Goal: Task Accomplishment & Management: Use online tool/utility

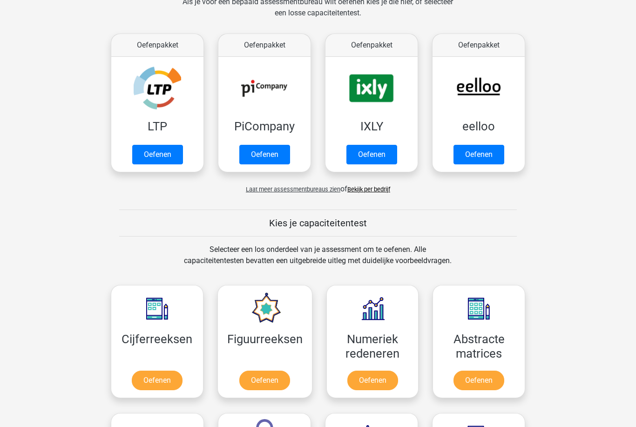
click at [174, 154] on link "Oefenen" at bounding box center [157, 155] width 51 height 20
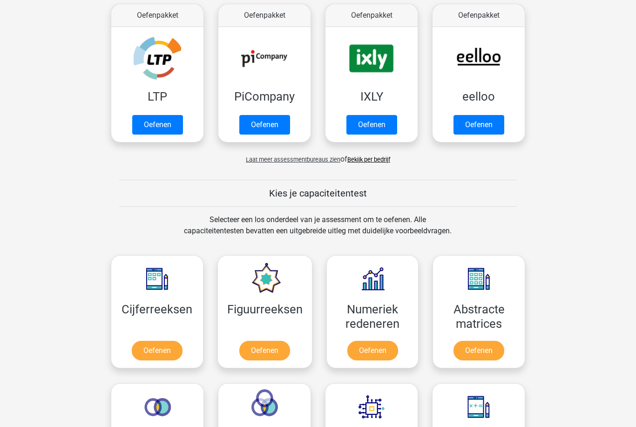
click at [280, 115] on link "Oefenen" at bounding box center [264, 125] width 51 height 20
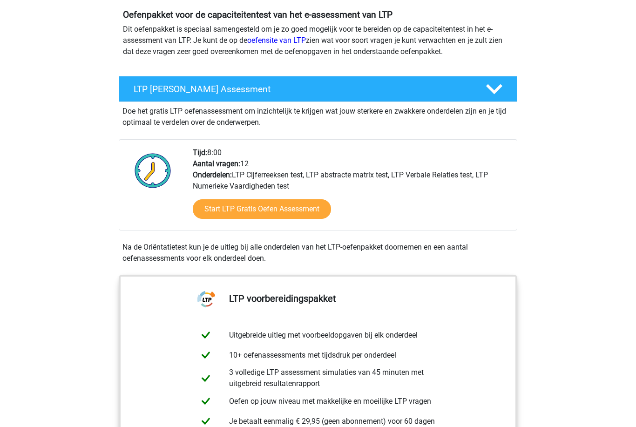
scroll to position [92, 0]
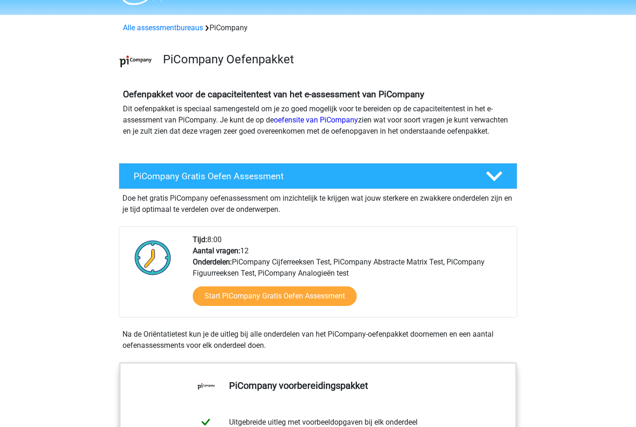
scroll to position [27, 0]
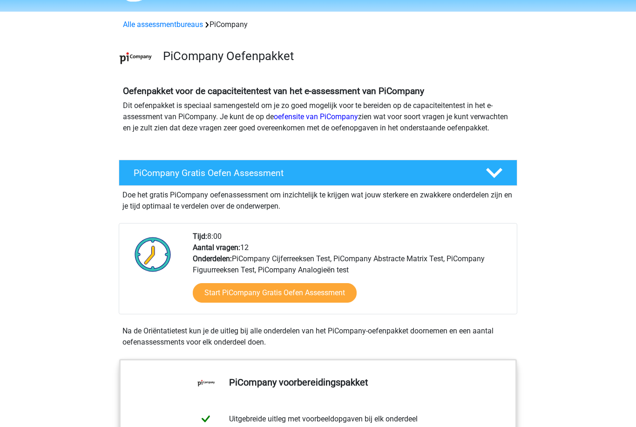
click at [285, 303] on link "Start PiCompany Gratis Oefen Assessment" at bounding box center [275, 294] width 164 height 20
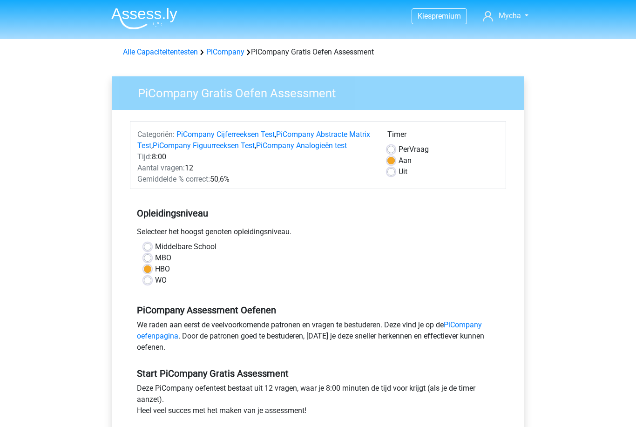
click at [155, 264] on label "MBO" at bounding box center [163, 258] width 16 height 11
click at [146, 262] on input "MBO" at bounding box center [147, 257] width 7 height 9
radio input "true"
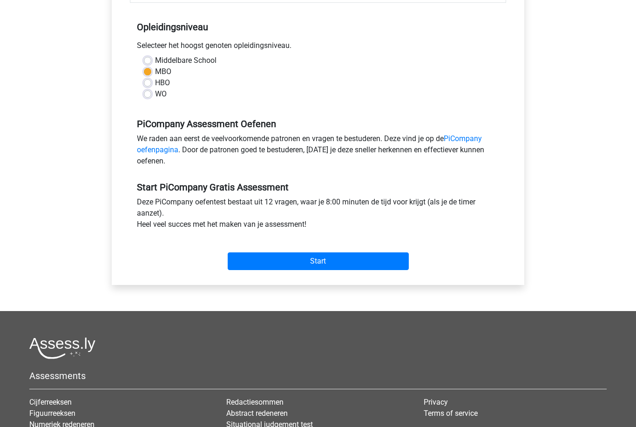
scroll to position [269, 0]
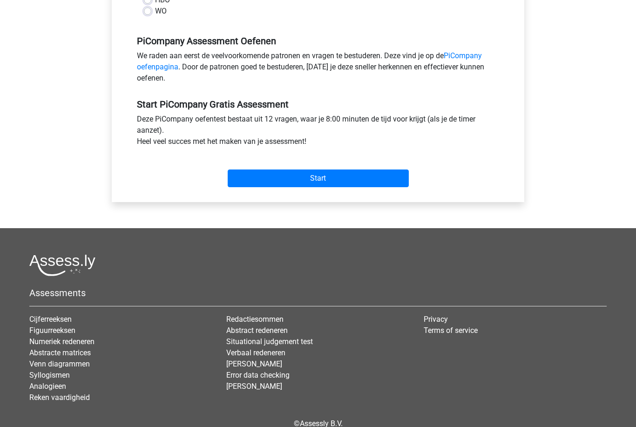
click at [312, 188] on input "Start" at bounding box center [318, 179] width 181 height 18
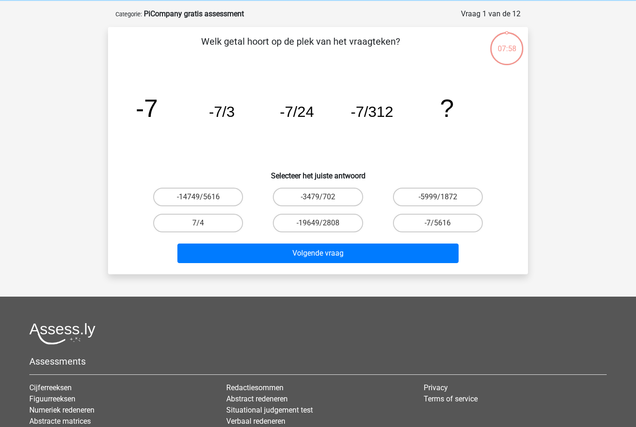
scroll to position [59, 0]
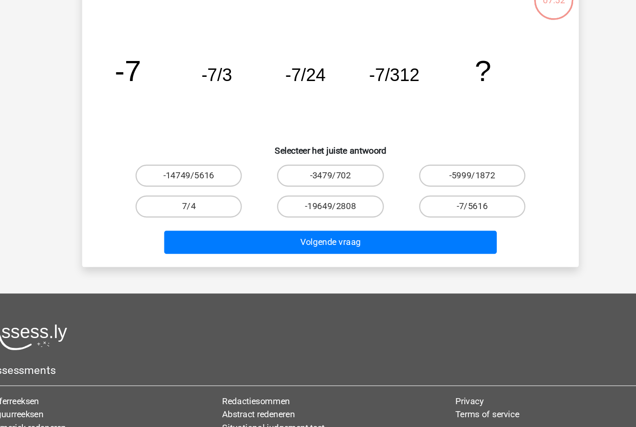
click at [404, 193] on label "-7/5616" at bounding box center [438, 202] width 90 height 19
click at [438, 203] on input "-7/5616" at bounding box center [441, 206] width 6 height 6
radio input "true"
click at [340, 223] on button "Volgende vraag" at bounding box center [319, 233] width 282 height 20
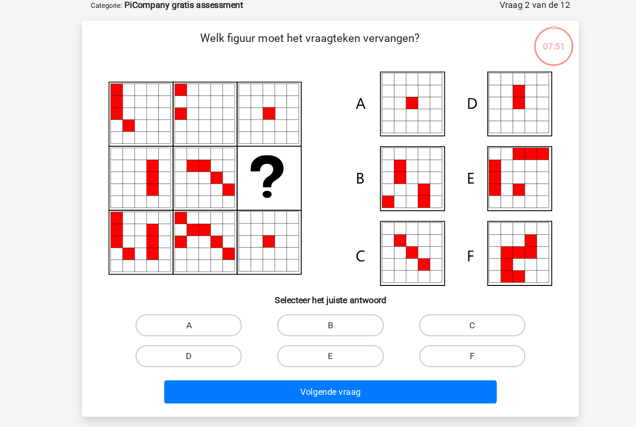
scroll to position [47, 0]
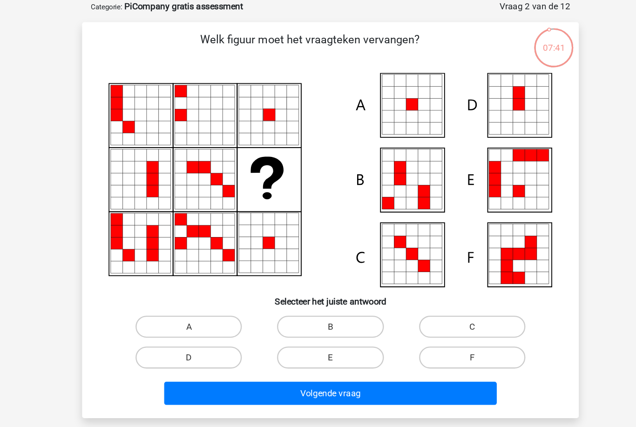
click at [175, 272] on label "A" at bounding box center [198, 276] width 90 height 19
click at [198, 276] on input "A" at bounding box center [201, 279] width 6 height 6
radio input "true"
click at [220, 332] on button "Volgende vraag" at bounding box center [319, 333] width 282 height 20
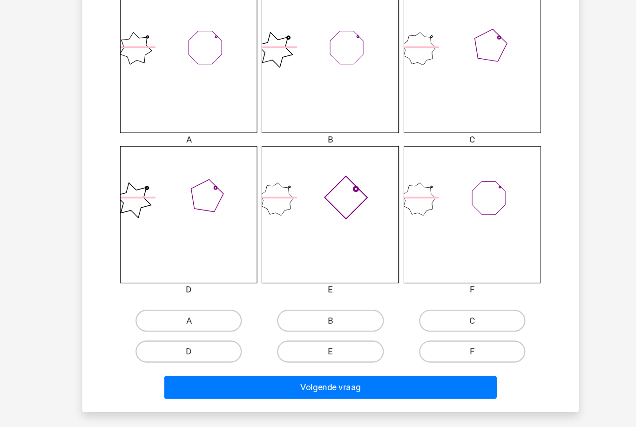
scroll to position [347, 0]
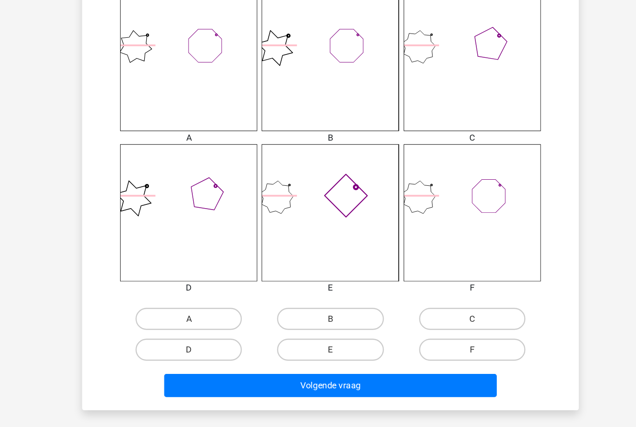
click at [289, 301] on label "B" at bounding box center [318, 310] width 90 height 19
click at [318, 311] on input "B" at bounding box center [321, 314] width 6 height 6
radio input "true"
click at [281, 357] on button "Volgende vraag" at bounding box center [319, 367] width 282 height 20
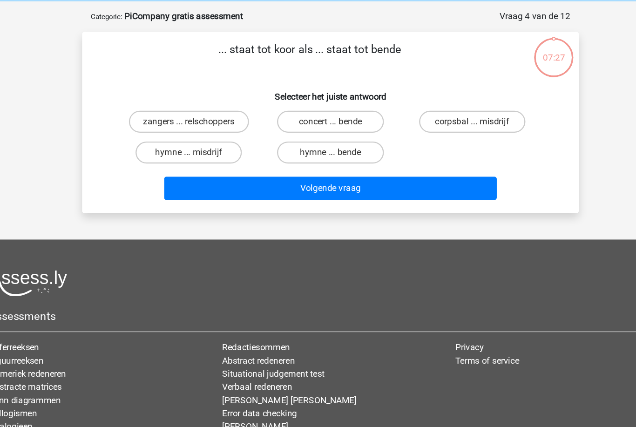
scroll to position [1, 0]
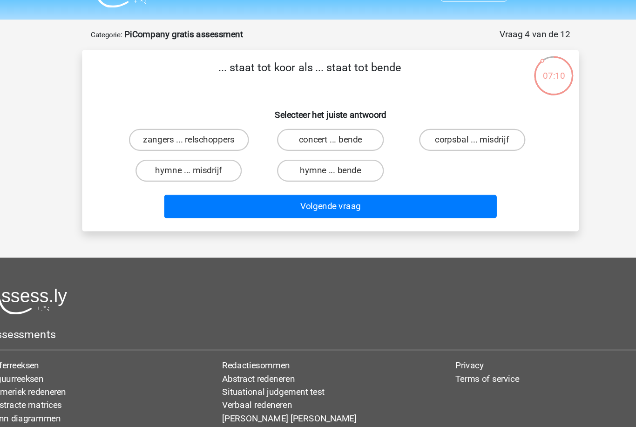
click at [189, 130] on label "zangers ... relschoppers" at bounding box center [199, 139] width 102 height 19
click at [198, 140] on input "zangers ... relschoppers" at bounding box center [201, 143] width 6 height 6
radio input "true"
click at [246, 186] on button "Volgende vraag" at bounding box center [319, 196] width 282 height 20
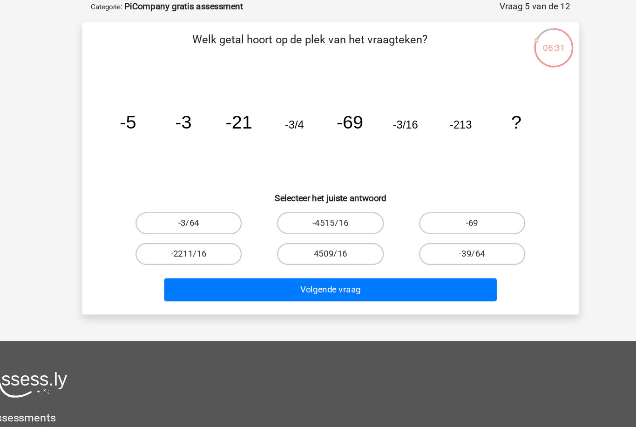
click at [177, 225] on label "-3/64" at bounding box center [198, 234] width 90 height 19
click at [198, 234] on input "-3/64" at bounding box center [201, 237] width 6 height 6
radio input "true"
click at [290, 280] on button "Volgende vraag" at bounding box center [319, 290] width 282 height 20
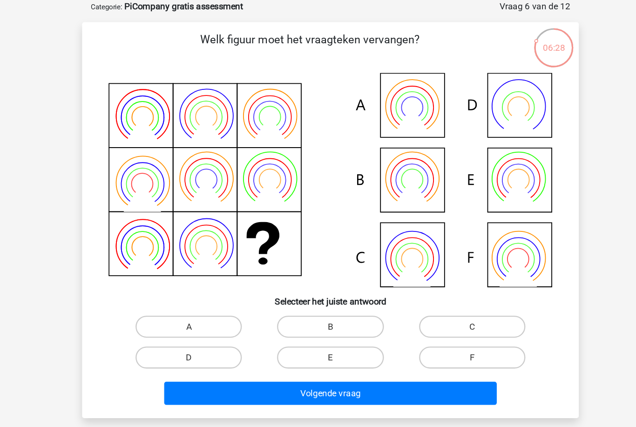
scroll to position [8, 0]
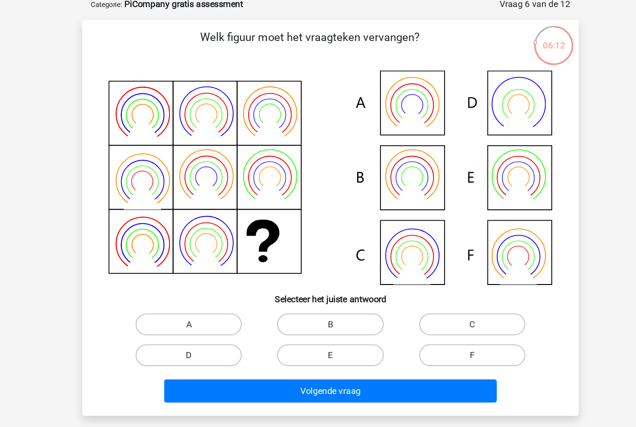
click at [294, 332] on label "E" at bounding box center [318, 341] width 90 height 19
click at [318, 341] on input "E" at bounding box center [321, 344] width 6 height 6
radio input "true"
click at [286, 362] on button "Volgende vraag" at bounding box center [319, 372] width 282 height 20
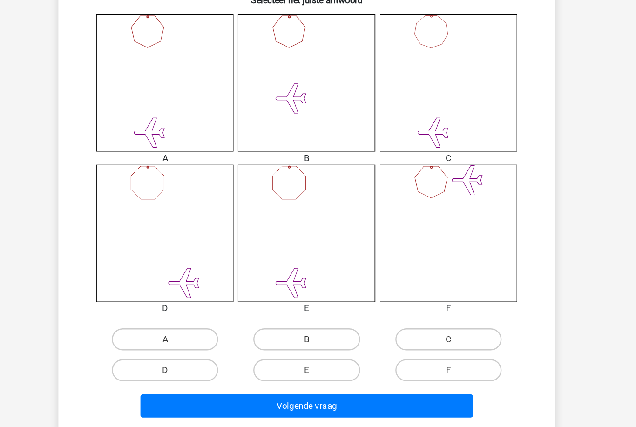
scroll to position [335, 0]
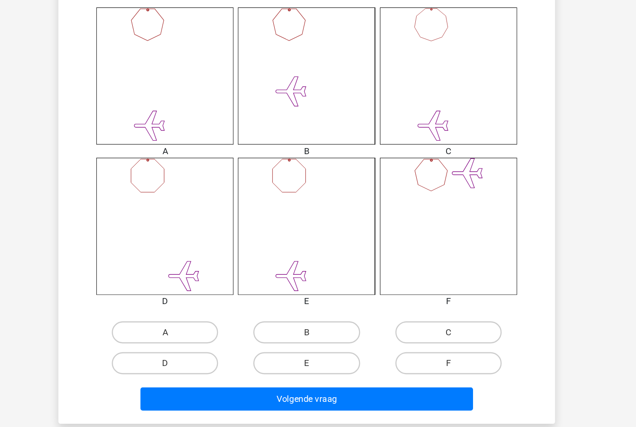
click at [281, 313] on label "B" at bounding box center [318, 322] width 90 height 19
click at [318, 322] on input "B" at bounding box center [321, 325] width 6 height 6
radio input "true"
click at [265, 369] on button "Volgende vraag" at bounding box center [319, 379] width 282 height 20
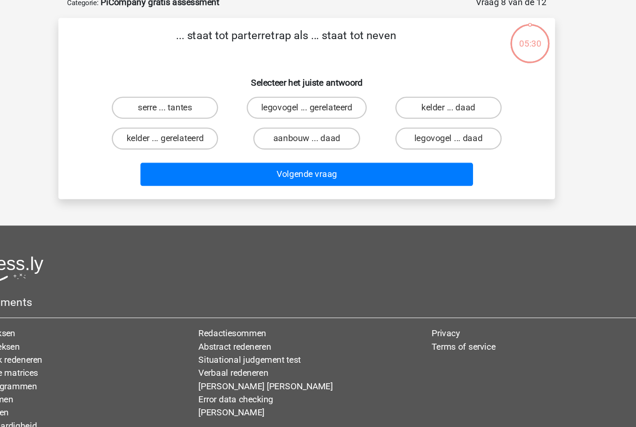
scroll to position [47, 0]
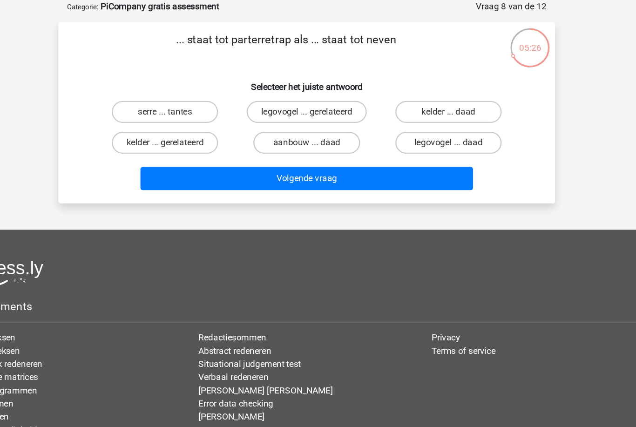
click at [269, 62] on h6 "Selecteer het juiste antwoord" at bounding box center [318, 70] width 390 height 16
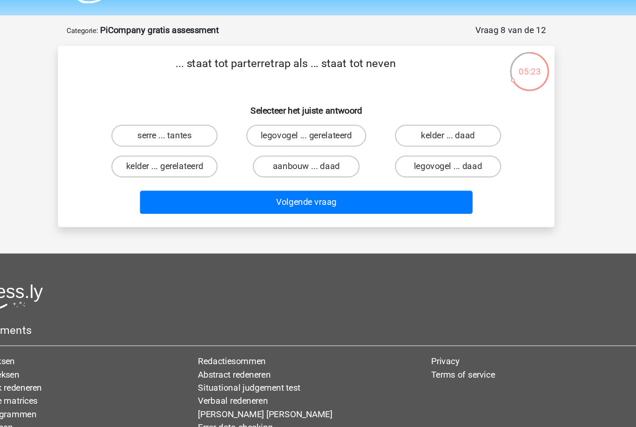
scroll to position [27, 0]
click at [164, 111] on label "serre ... tantes" at bounding box center [198, 114] width 90 height 19
click at [198, 115] on input "serre ... tantes" at bounding box center [201, 118] width 6 height 6
radio input "true"
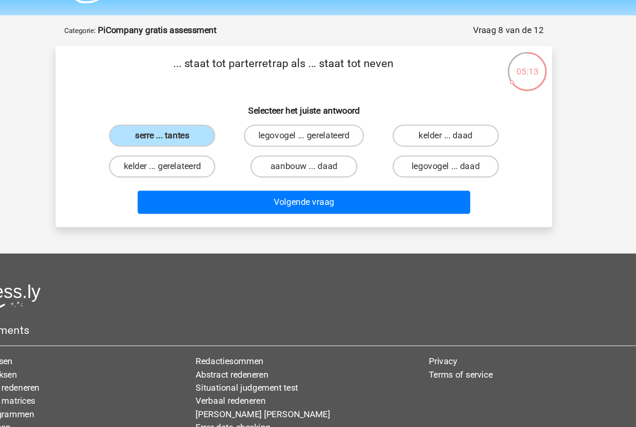
click at [223, 168] on button "Volgende vraag" at bounding box center [319, 171] width 282 height 20
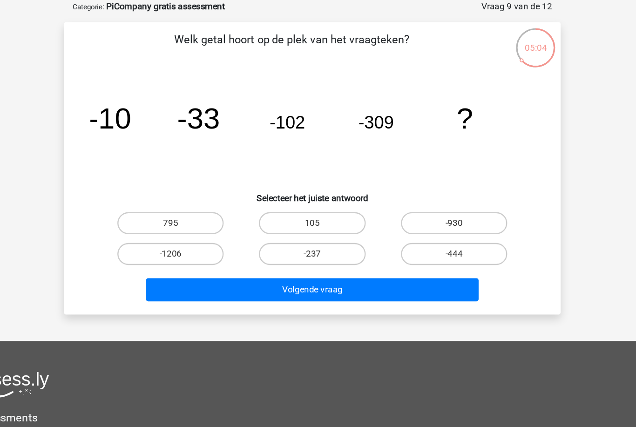
click at [404, 199] on label "-930" at bounding box center [438, 208] width 90 height 19
click at [438, 209] on input "-930" at bounding box center [441, 212] width 6 height 6
radio input "true"
click at [438, 235] on input "-444" at bounding box center [441, 238] width 6 height 6
radio input "true"
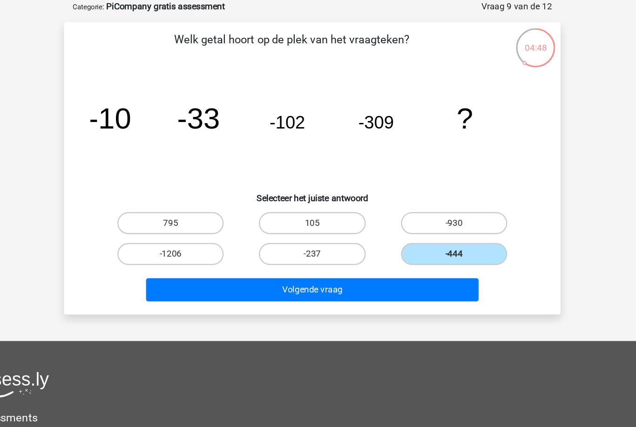
click at [260, 255] on button "Volgende vraag" at bounding box center [319, 265] width 282 height 20
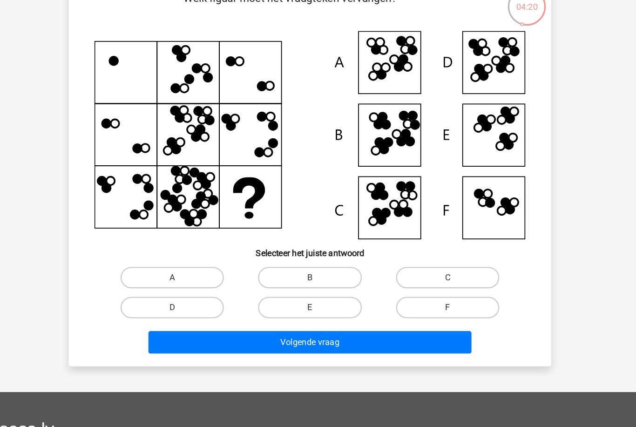
scroll to position [55, 0]
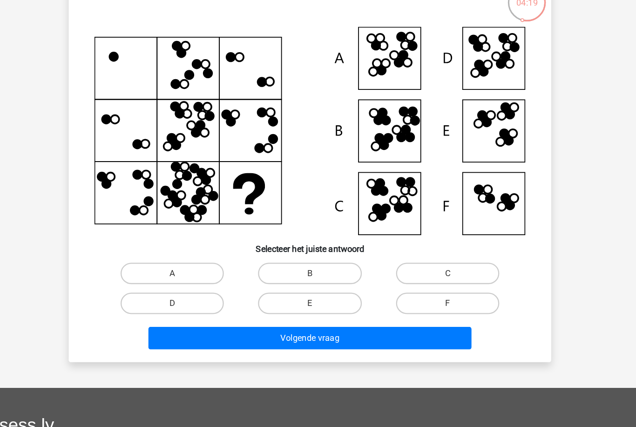
click at [401, 284] on label "F" at bounding box center [438, 293] width 90 height 19
click at [438, 294] on input "F" at bounding box center [441, 297] width 6 height 6
radio input "true"
click at [387, 314] on button "Volgende vraag" at bounding box center [319, 324] width 282 height 20
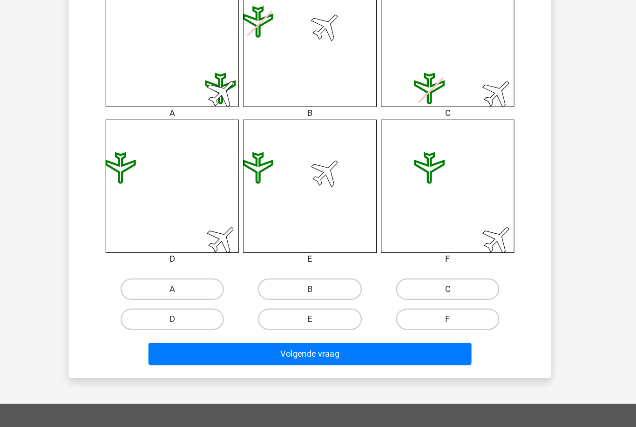
scroll to position [382, 0]
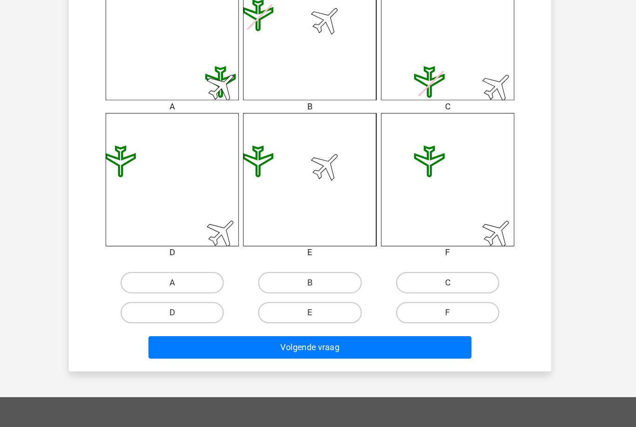
click at [278, 266] on label "B" at bounding box center [318, 275] width 90 height 19
click at [318, 275] on input "B" at bounding box center [321, 278] width 6 height 6
radio input "true"
click at [315, 322] on button "Volgende vraag" at bounding box center [319, 332] width 282 height 20
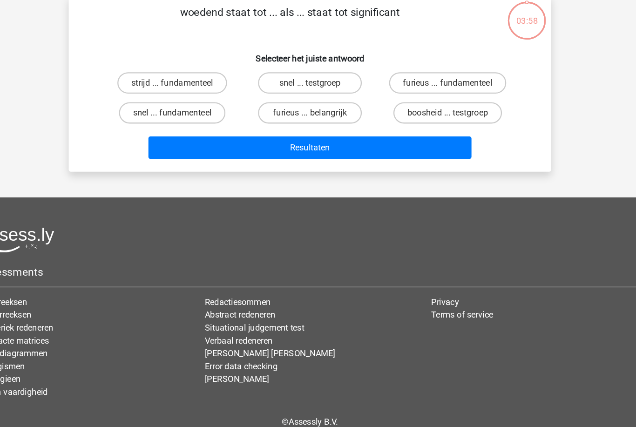
scroll to position [47, 0]
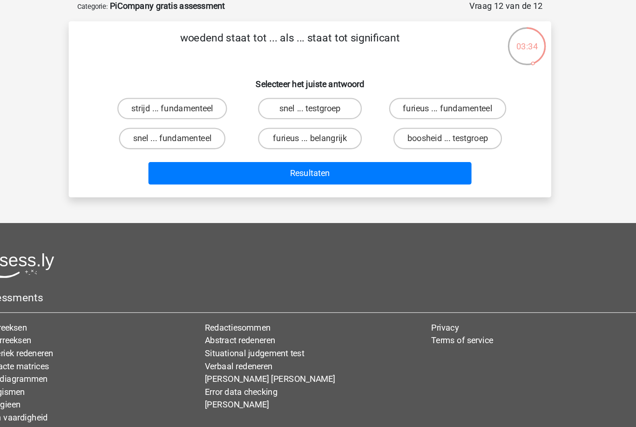
click at [281, 94] on label "snel ... testgroep" at bounding box center [318, 94] width 90 height 19
click at [318, 95] on input "snel ... testgroep" at bounding box center [321, 98] width 6 height 6
radio input "true"
click at [236, 146] on button "Resultaten" at bounding box center [319, 151] width 282 height 20
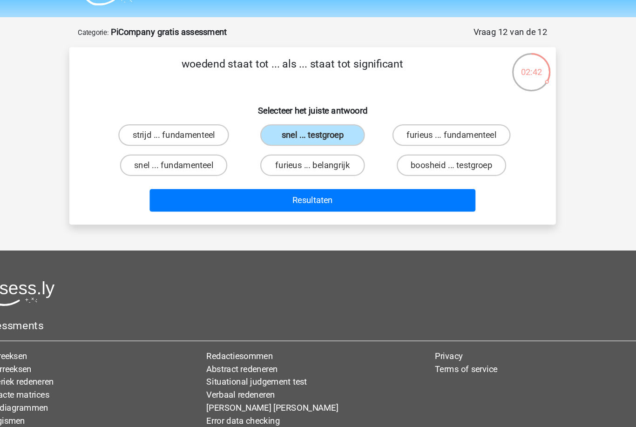
scroll to position [0, 0]
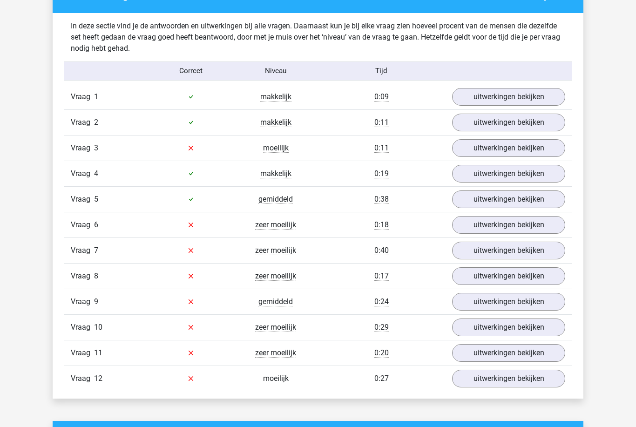
scroll to position [994, 0]
click at [511, 378] on link "uitwerkingen bekijken" at bounding box center [508, 379] width 113 height 18
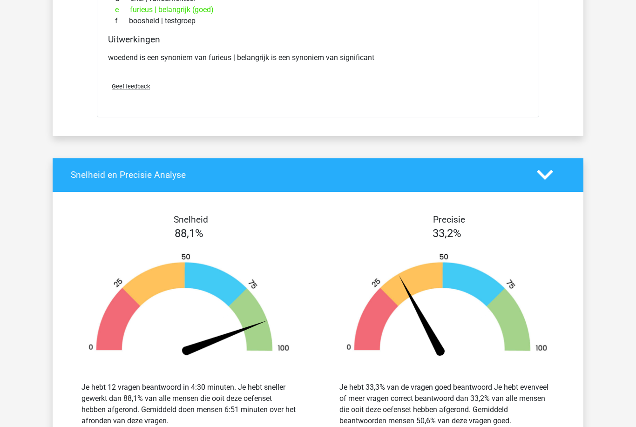
scroll to position [1461, 0]
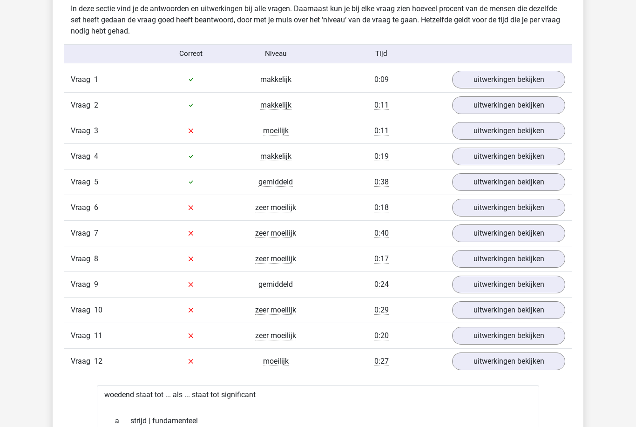
click at [475, 206] on link "uitwerkingen bekijken" at bounding box center [508, 208] width 113 height 18
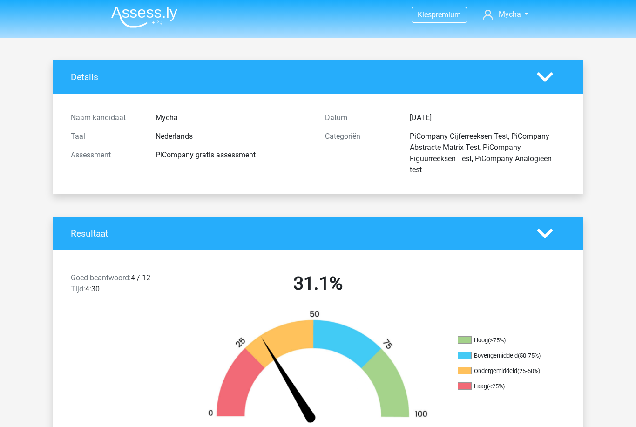
scroll to position [0, 0]
